Goal: Task Accomplishment & Management: Complete application form

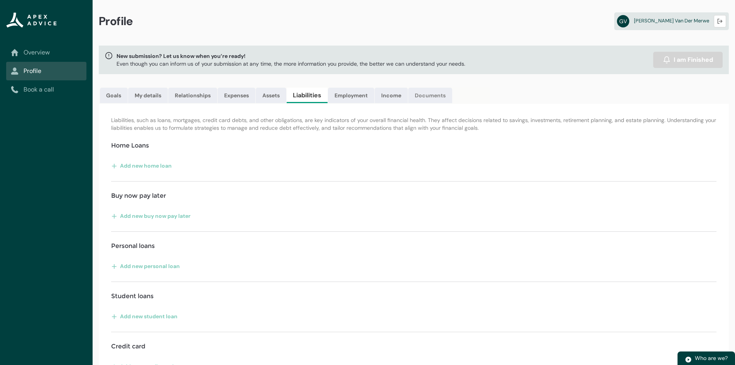
click at [439, 91] on link "Documents" at bounding box center [430, 95] width 44 height 15
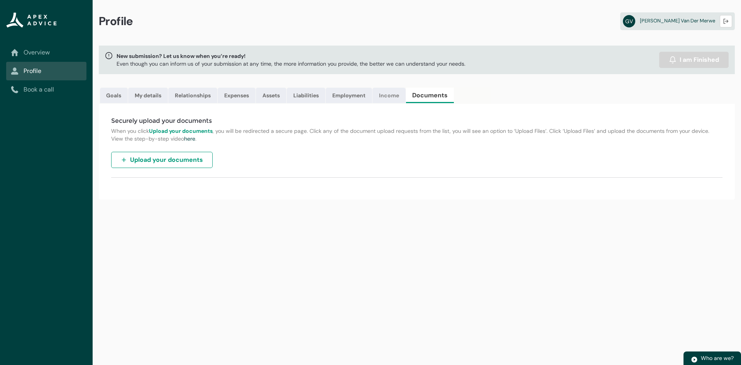
click at [387, 91] on link "Income" at bounding box center [388, 95] width 33 height 15
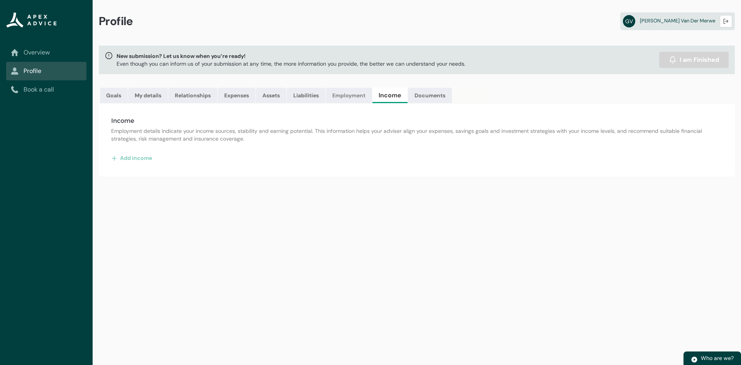
click at [345, 91] on link "Employment" at bounding box center [349, 95] width 46 height 15
click at [300, 93] on link "Liabilities" at bounding box center [306, 95] width 39 height 15
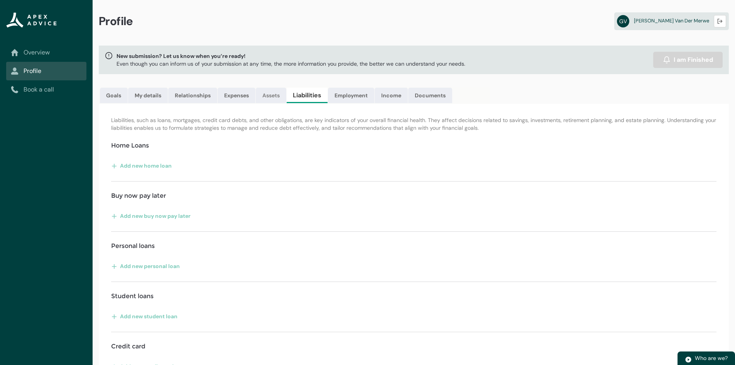
click at [280, 96] on link "Assets" at bounding box center [271, 95] width 30 height 15
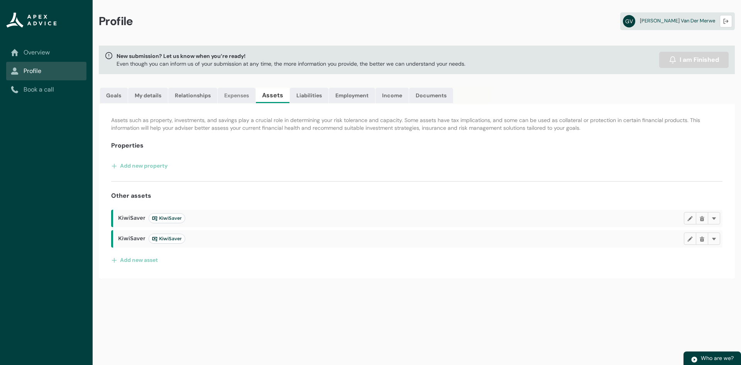
click at [232, 96] on link "Expenses" at bounding box center [237, 95] width 38 height 15
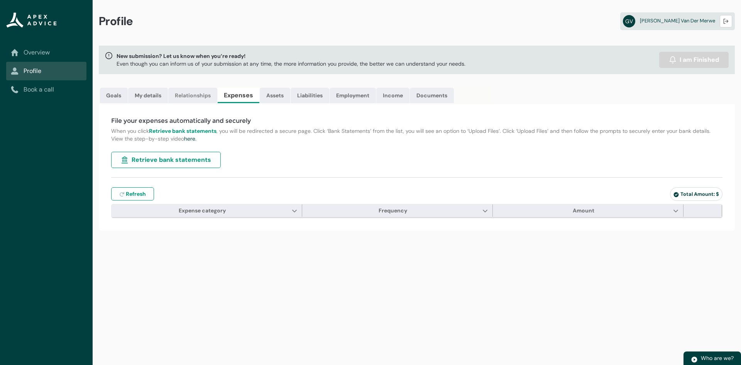
click at [208, 97] on link "Relationships" at bounding box center [192, 95] width 49 height 15
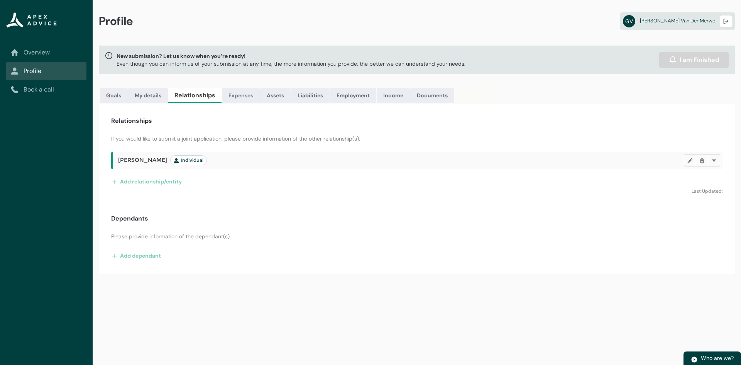
click at [235, 91] on link "Expenses" at bounding box center [241, 95] width 38 height 15
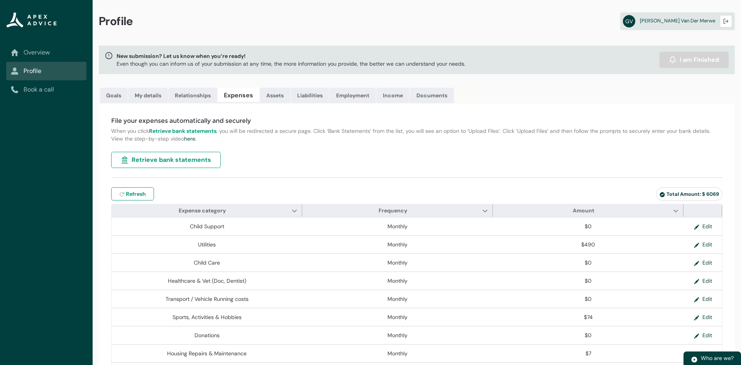
type input "***"
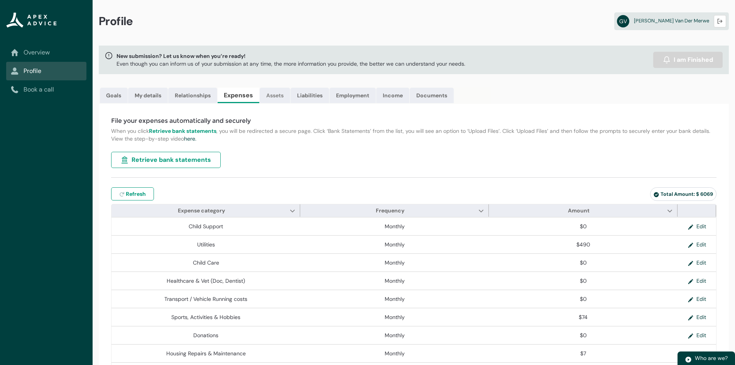
click at [276, 93] on link "Assets" at bounding box center [275, 95] width 30 height 15
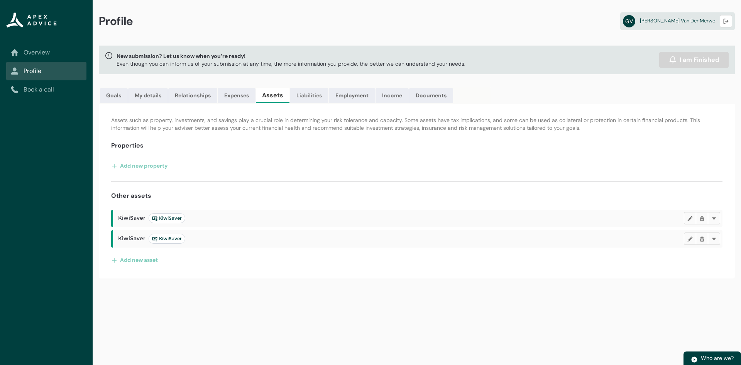
click at [311, 95] on link "Liabilities" at bounding box center [309, 95] width 39 height 15
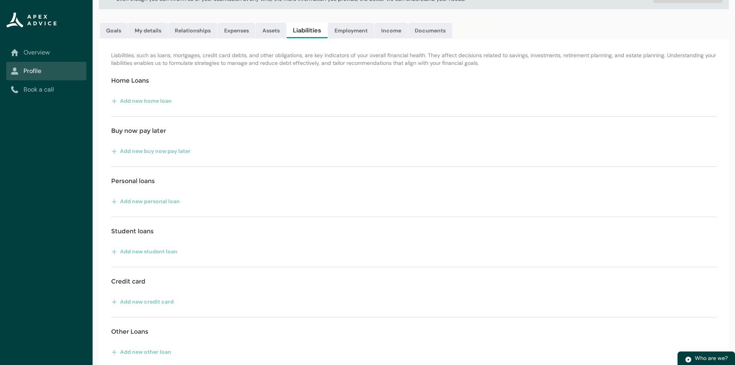
scroll to position [70, 0]
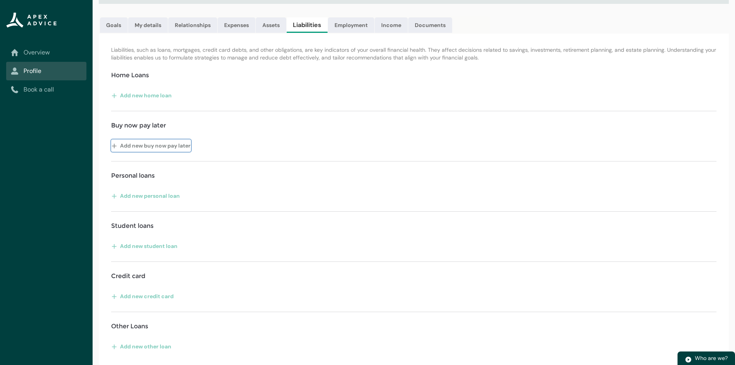
click at [119, 145] on lightning-primitive-icon "button" at bounding box center [115, 146] width 8 height 12
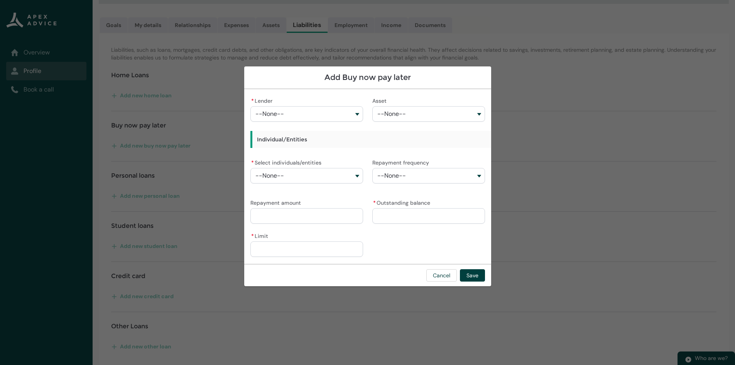
click at [355, 113] on button "--None--" at bounding box center [306, 113] width 113 height 15
click at [444, 277] on button "Cancel" at bounding box center [441, 275] width 30 height 12
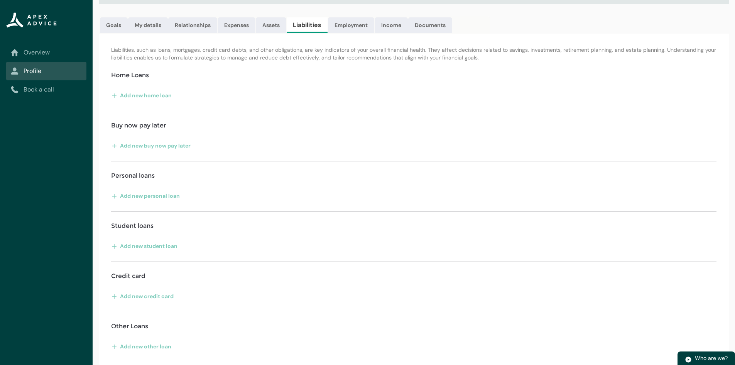
scroll to position [0, 0]
